Goal: Transaction & Acquisition: Purchase product/service

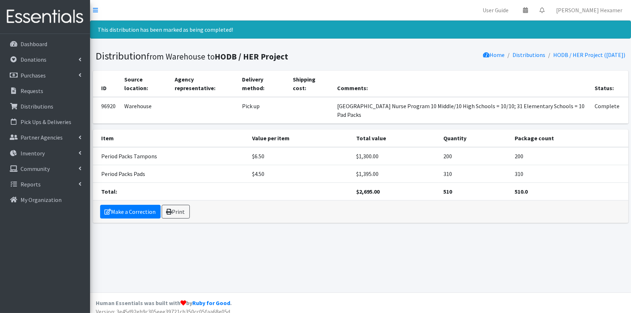
click at [135, 215] on link "Make a Correction" at bounding box center [130, 212] width 60 height 14
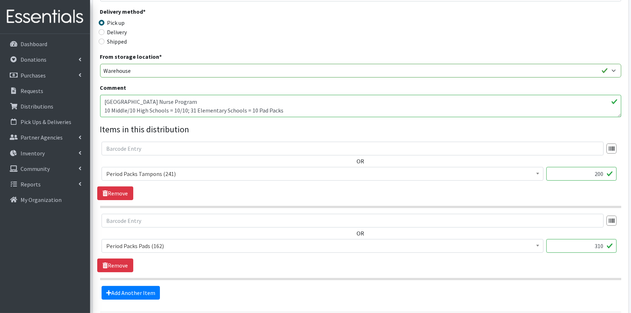
scroll to position [160, 0]
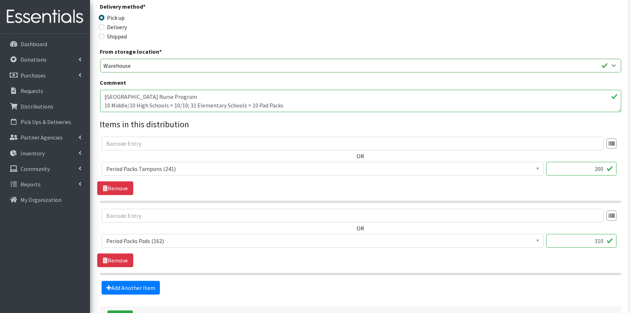
click at [191, 101] on textarea "Akron Children's Hospital School Nurse Program 10 Middle/10 High Schools = 10/1…" at bounding box center [360, 101] width 521 height 22
type textarea "Akron Children's Hospital School Nurse Program 10 Middle/10 High Schools = 10/1…"
click at [405, 113] on div "Partner * Alliance Commons Belmont County Health Department Bridge Point Canal …" at bounding box center [360, 94] width 521 height 400
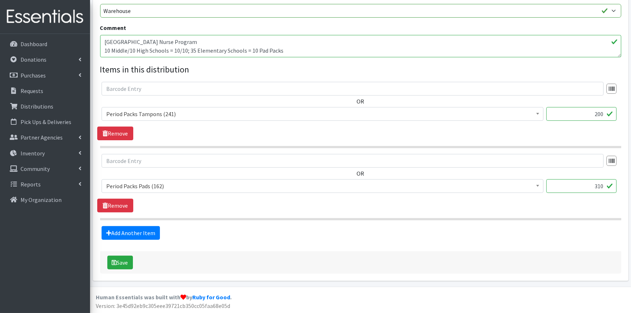
scroll to position [215, 0]
drag, startPoint x: 591, startPoint y: 186, endPoint x: 616, endPoint y: 181, distance: 25.3
click at [616, 181] on input "310" at bounding box center [581, 186] width 70 height 14
type input "350"
click at [125, 264] on button "Save" at bounding box center [120, 262] width 26 height 14
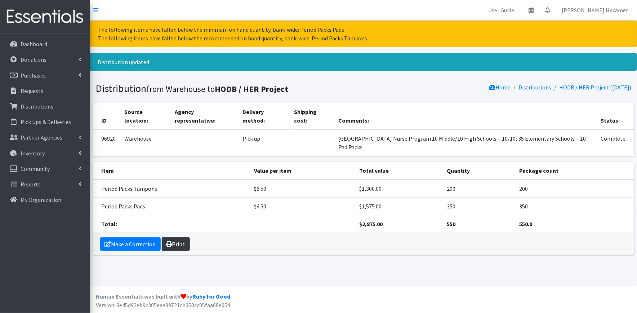
click at [174, 243] on link "Print" at bounding box center [176, 244] width 28 height 14
click at [33, 157] on link "Inventory" at bounding box center [45, 153] width 84 height 14
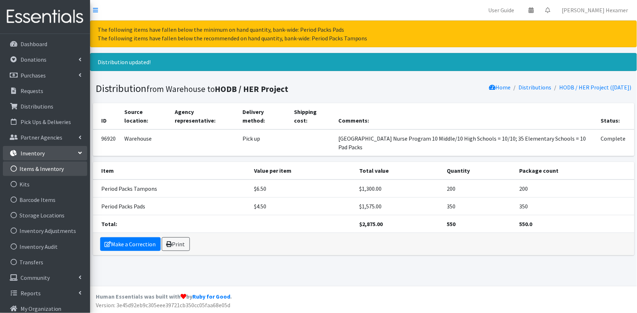
click at [37, 167] on link "Items & Inventory" at bounding box center [45, 168] width 84 height 14
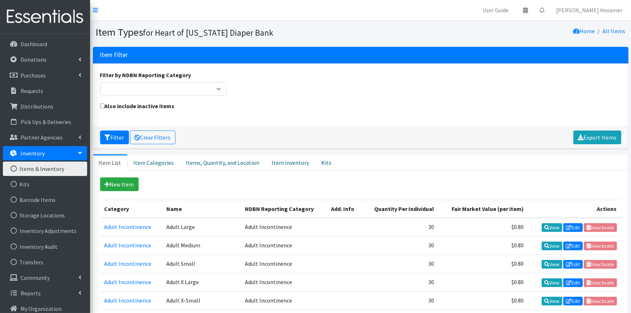
click at [33, 167] on link "Items & Inventory" at bounding box center [45, 168] width 84 height 14
click at [284, 161] on link "Item Inventory" at bounding box center [291, 162] width 50 height 16
click at [219, 161] on link "Items, Quantity, and Location" at bounding box center [223, 162] width 86 height 16
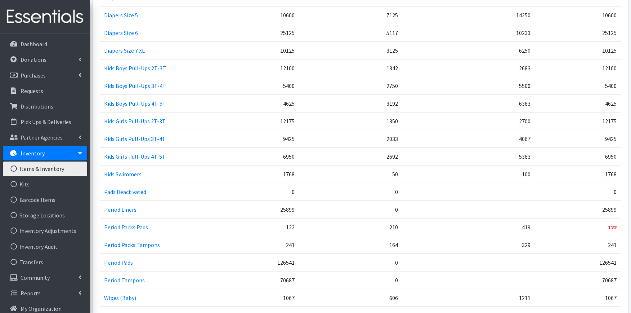
scroll to position [481, 0]
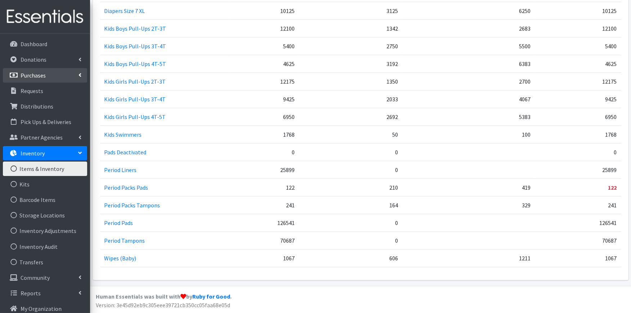
click at [40, 78] on link "Purchases" at bounding box center [45, 75] width 84 height 14
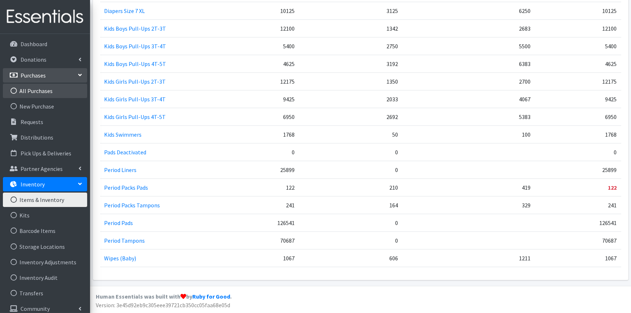
click at [44, 91] on link "All Purchases" at bounding box center [45, 91] width 84 height 14
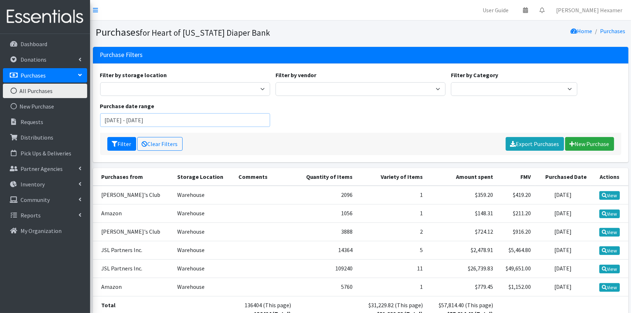
click at [158, 121] on input "[DATE] - [DATE]" at bounding box center [185, 120] width 170 height 14
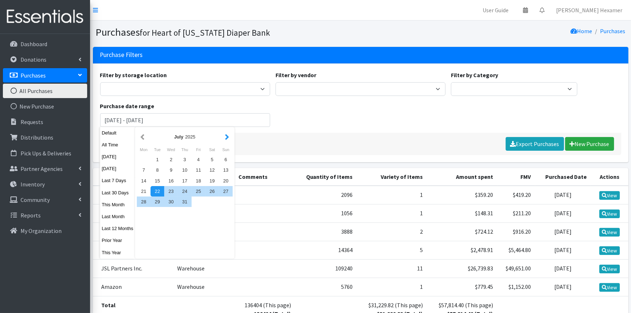
click at [224, 137] on button "button" at bounding box center [227, 136] width 8 height 9
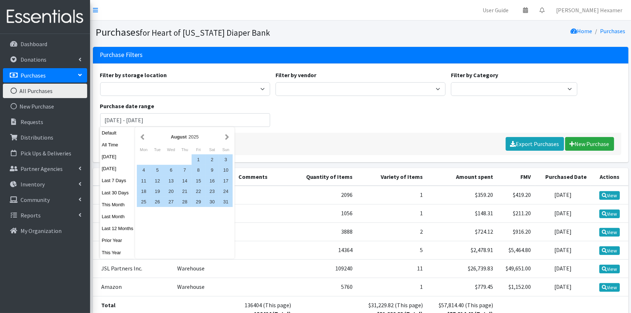
click at [224, 137] on button "button" at bounding box center [227, 136] width 8 height 9
click at [140, 160] on div "1" at bounding box center [144, 159] width 14 height 10
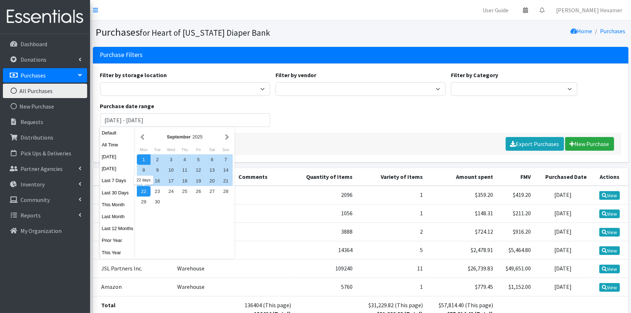
click at [144, 191] on div "22" at bounding box center [144, 191] width 14 height 10
type input "September 1, 2025 - September 22, 2025"
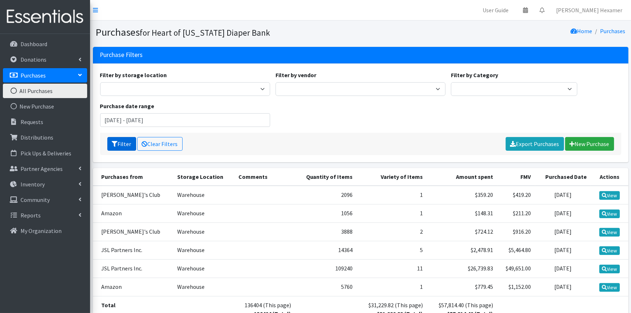
click at [120, 140] on button "Filter" at bounding box center [121, 144] width 29 height 14
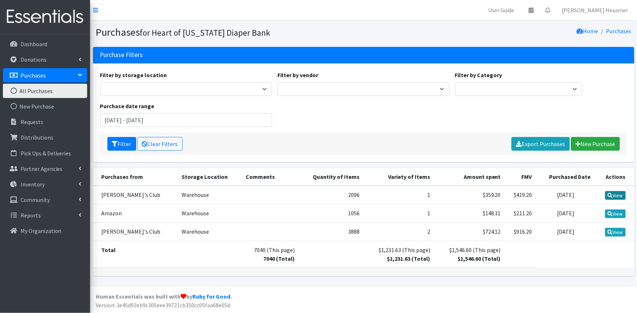
click at [616, 192] on link "View" at bounding box center [615, 195] width 21 height 9
click at [613, 211] on link "View" at bounding box center [615, 213] width 21 height 9
click at [616, 228] on link "View" at bounding box center [615, 232] width 21 height 9
click at [251, 144] on div "Filter Clear Filters Export Purchases New Purchase" at bounding box center [363, 144] width 527 height 22
click at [612, 214] on link "View" at bounding box center [615, 213] width 21 height 9
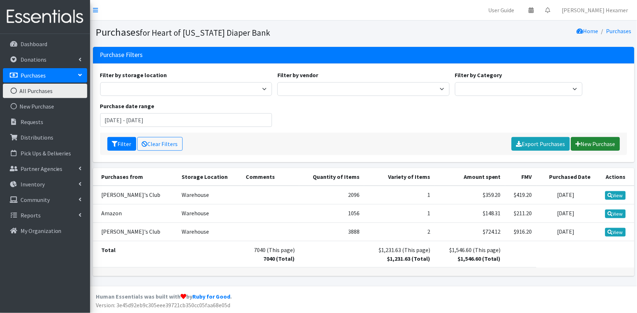
click at [596, 141] on link "New Purchase" at bounding box center [595, 144] width 49 height 14
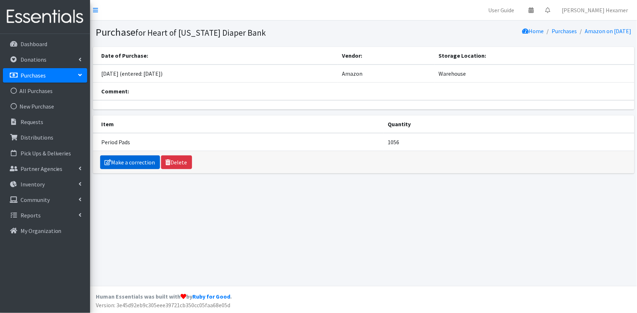
click at [126, 161] on link "Make a correction" at bounding box center [130, 162] width 60 height 14
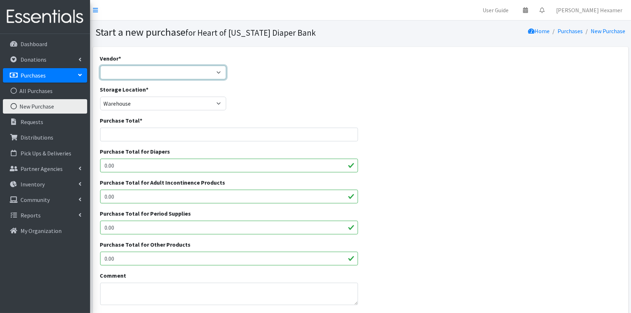
click at [138, 72] on select "Akron-Canton Regional Foodbank Aldi's Amazon Auggies / NDBN Huggies / National …" at bounding box center [163, 73] width 126 height 14
select select "1"
click at [100, 66] on select "Akron-Canton Regional Foodbank Aldi's Amazon Auggies / NDBN Huggies / National …" at bounding box center [163, 73] width 126 height 14
type input "349.74"
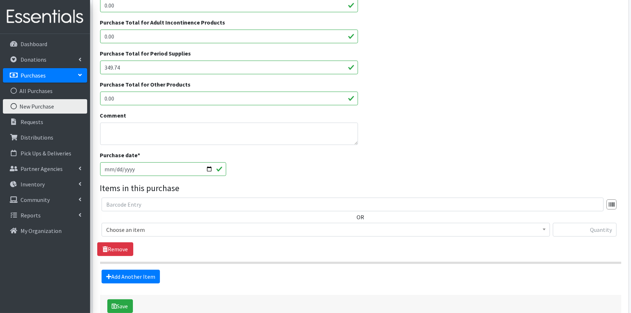
scroll to position [200, 0]
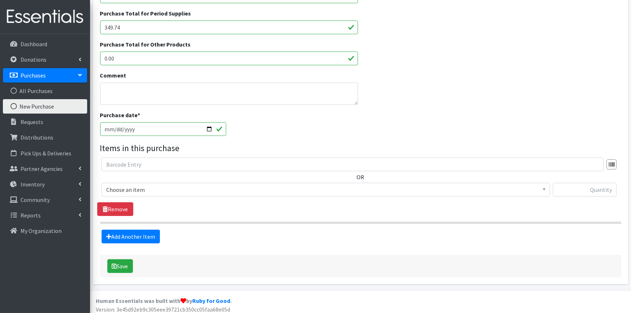
click at [134, 187] on span "Choose an item" at bounding box center [325, 189] width 439 height 10
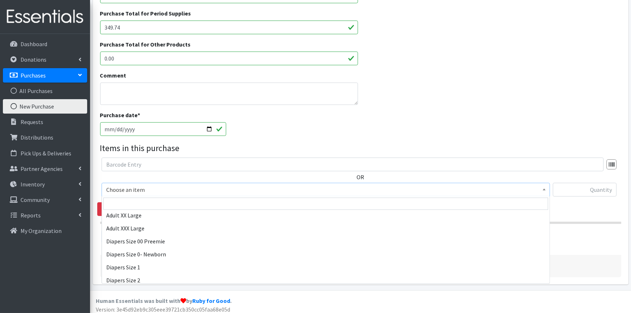
scroll to position [334, 0]
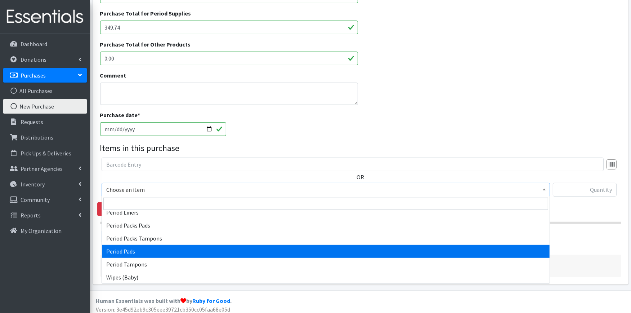
select select "12634"
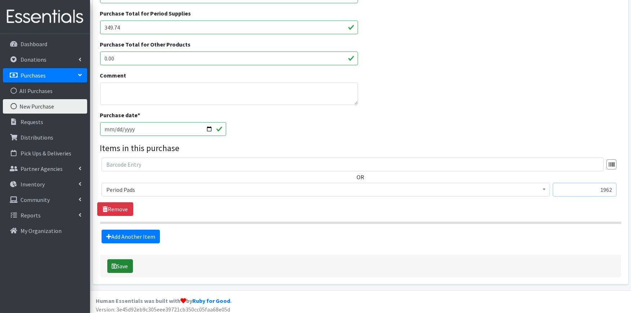
type input "1962"
click at [115, 268] on button "Save" at bounding box center [120, 266] width 26 height 14
